Goal: Task Accomplishment & Management: Complete application form

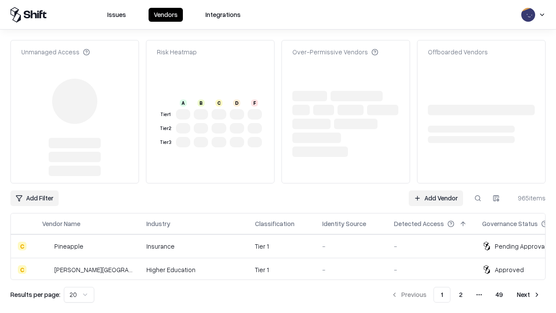
click at [436, 190] on link "Add Vendor" at bounding box center [436, 198] width 54 height 16
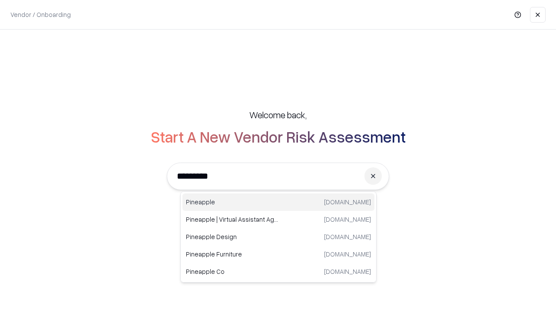
click at [278, 202] on div "Pineapple [DOMAIN_NAME]" at bounding box center [278, 201] width 192 height 17
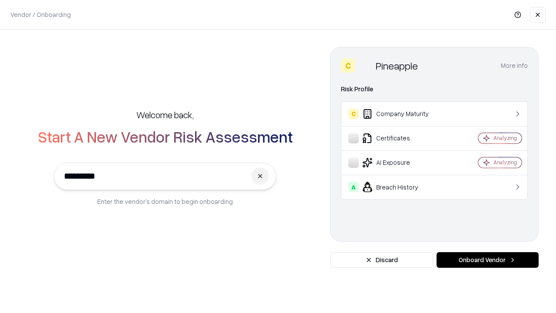
type input "*********"
click at [487, 260] on button "Onboard Vendor" at bounding box center [488, 260] width 102 height 16
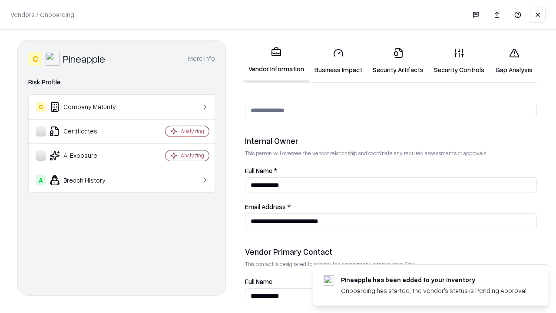
scroll to position [450, 0]
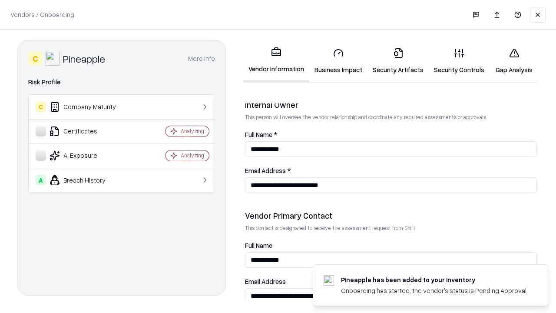
click at [514, 61] on link "Gap Analysis" at bounding box center [514, 61] width 49 height 40
